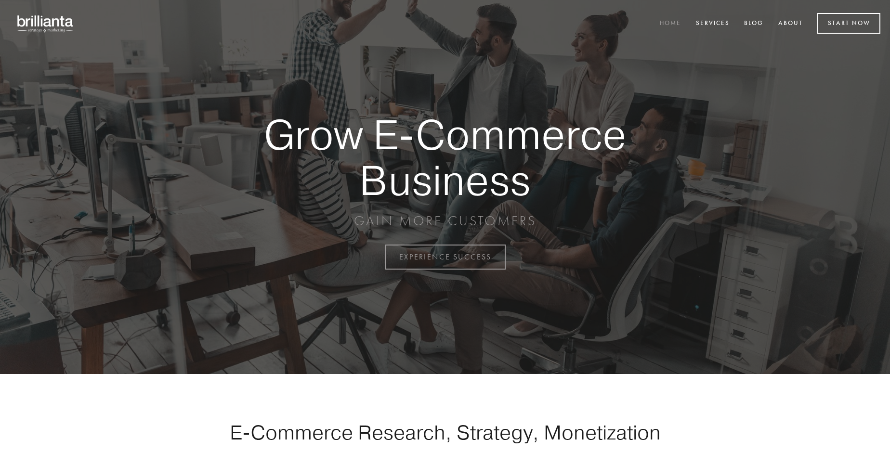
scroll to position [2525, 0]
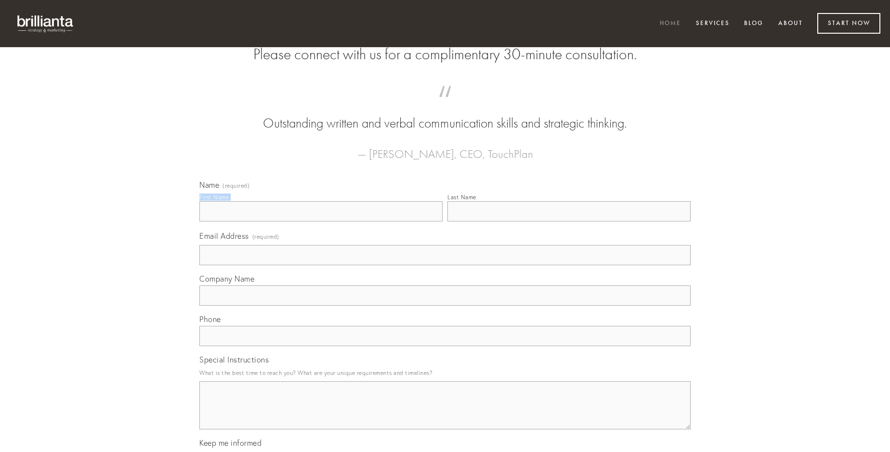
type input "[PERSON_NAME]"
click at [569, 222] on input "Last Name" at bounding box center [568, 211] width 243 height 20
type input "[PERSON_NAME]"
click at [445, 265] on input "Email Address (required)" at bounding box center [444, 255] width 491 height 20
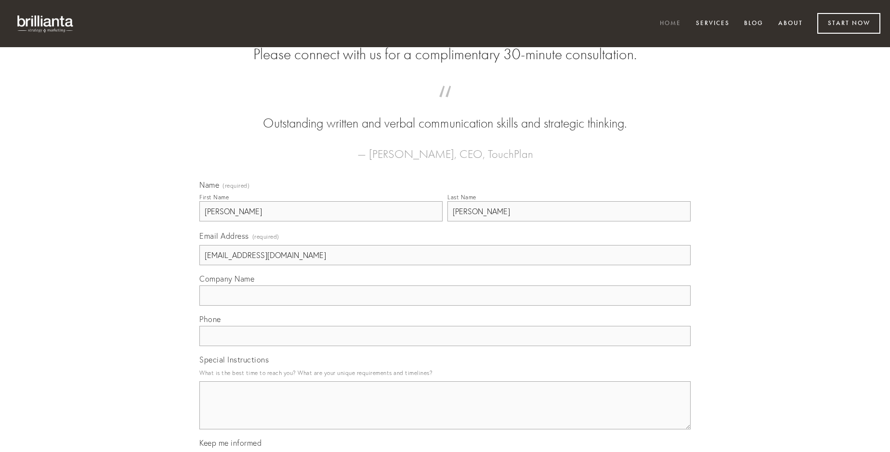
type input "[EMAIL_ADDRESS][DOMAIN_NAME]"
click at [445, 306] on input "Company Name" at bounding box center [444, 296] width 491 height 20
type input "adulescens"
click at [445, 346] on input "text" at bounding box center [444, 336] width 491 height 20
click at [445, 414] on textarea "Special Instructions" at bounding box center [444, 405] width 491 height 48
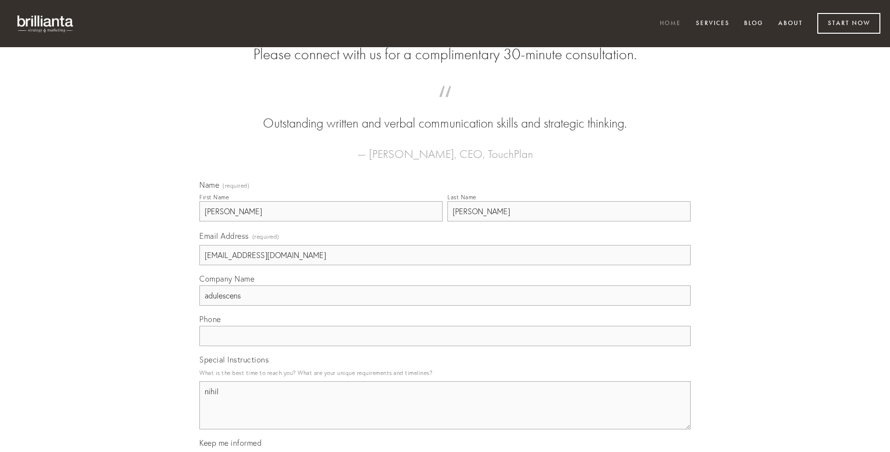
type textarea "nihil"
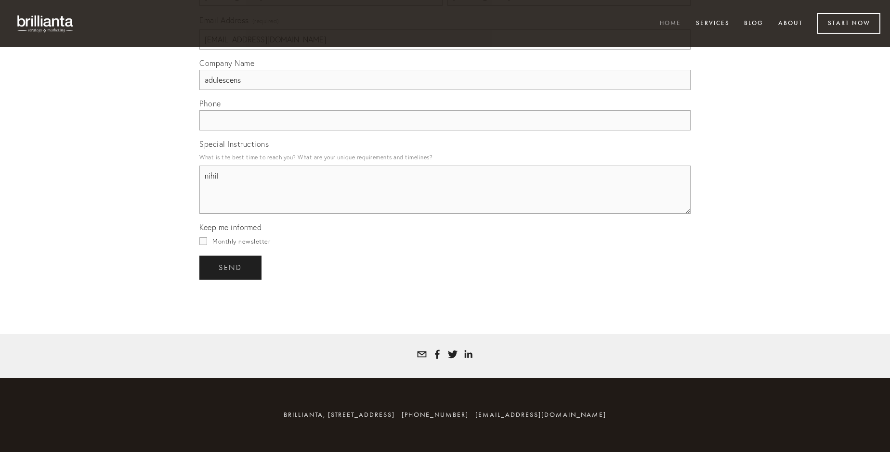
click at [231, 267] on span "send" at bounding box center [231, 267] width 24 height 9
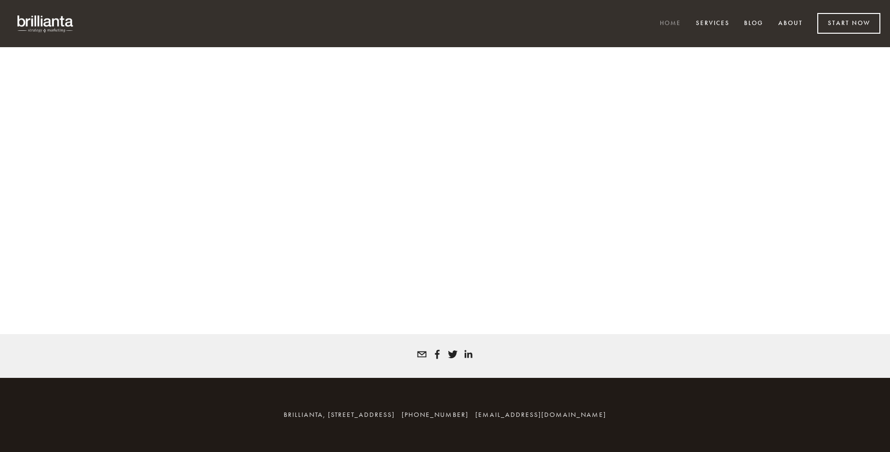
scroll to position [2512, 0]
